Goal: Transaction & Acquisition: Subscribe to service/newsletter

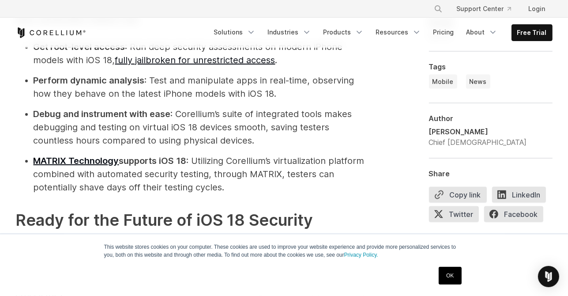
scroll to position [1093, 0]
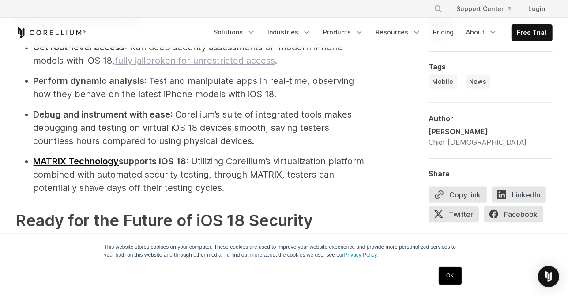
click at [231, 62] on link "fully jailbroken for unrestricted access" at bounding box center [195, 60] width 160 height 11
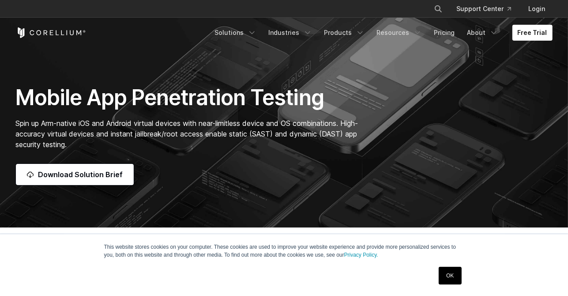
scroll to position [54, 0]
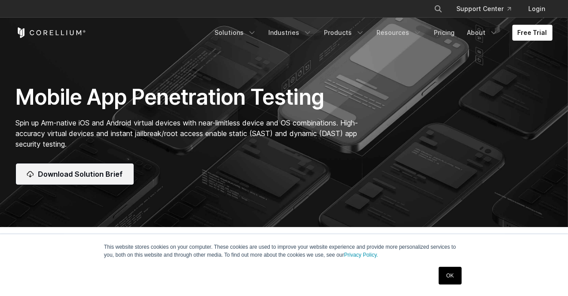
click at [90, 180] on link "Download Solution Brief" at bounding box center [75, 173] width 118 height 21
click at [530, 30] on link "Free Trial" at bounding box center [533, 33] width 40 height 16
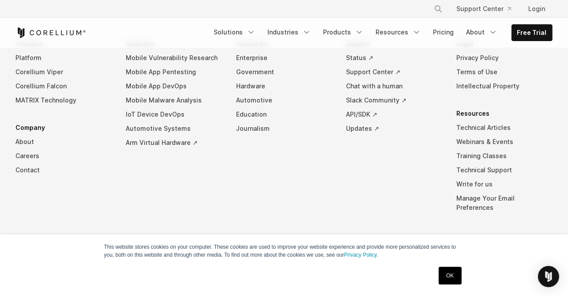
scroll to position [852, 0]
